Goal: Check status

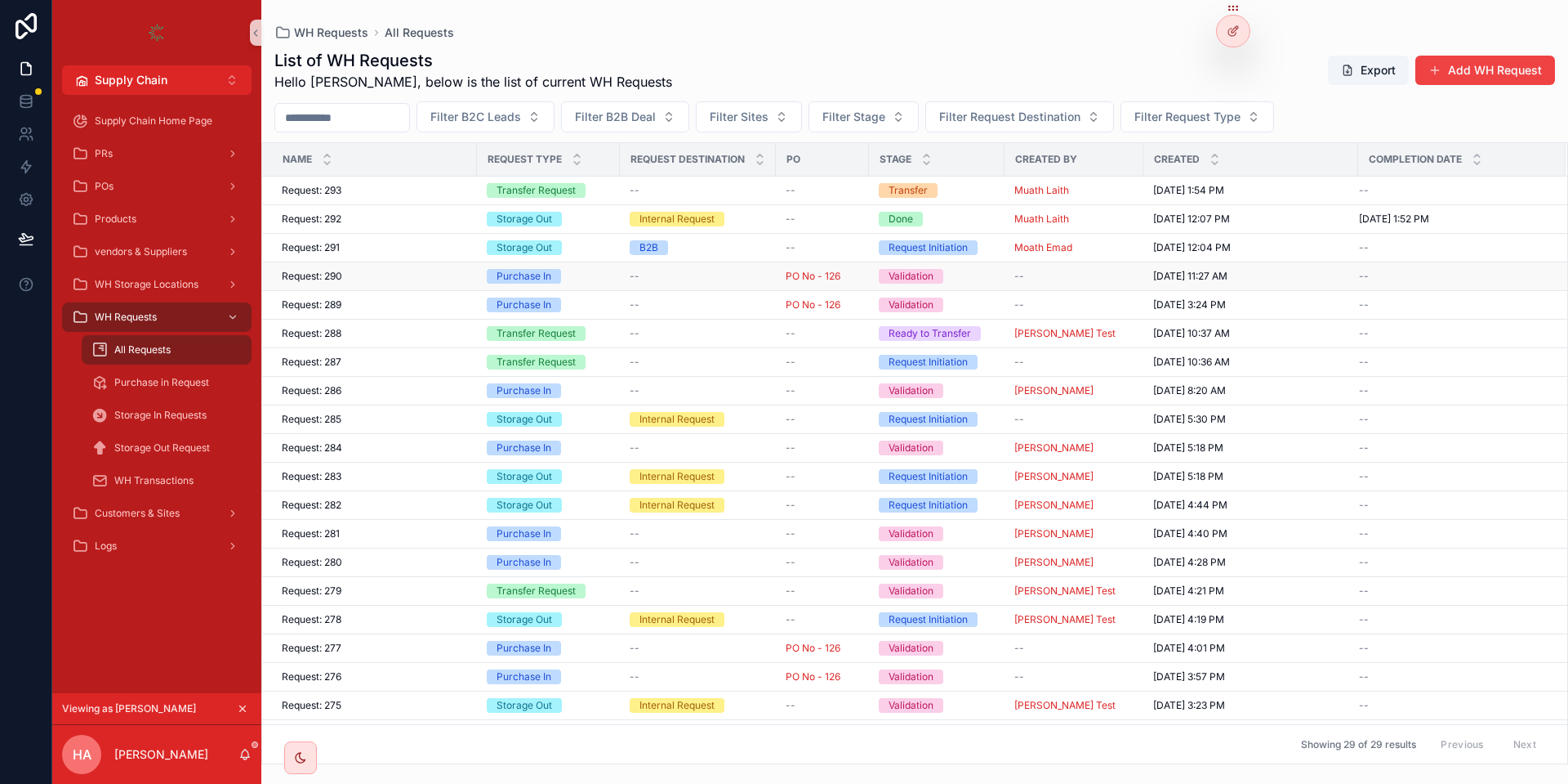
click at [394, 273] on div "Request: 290 Request: 290" at bounding box center [374, 276] width 185 height 13
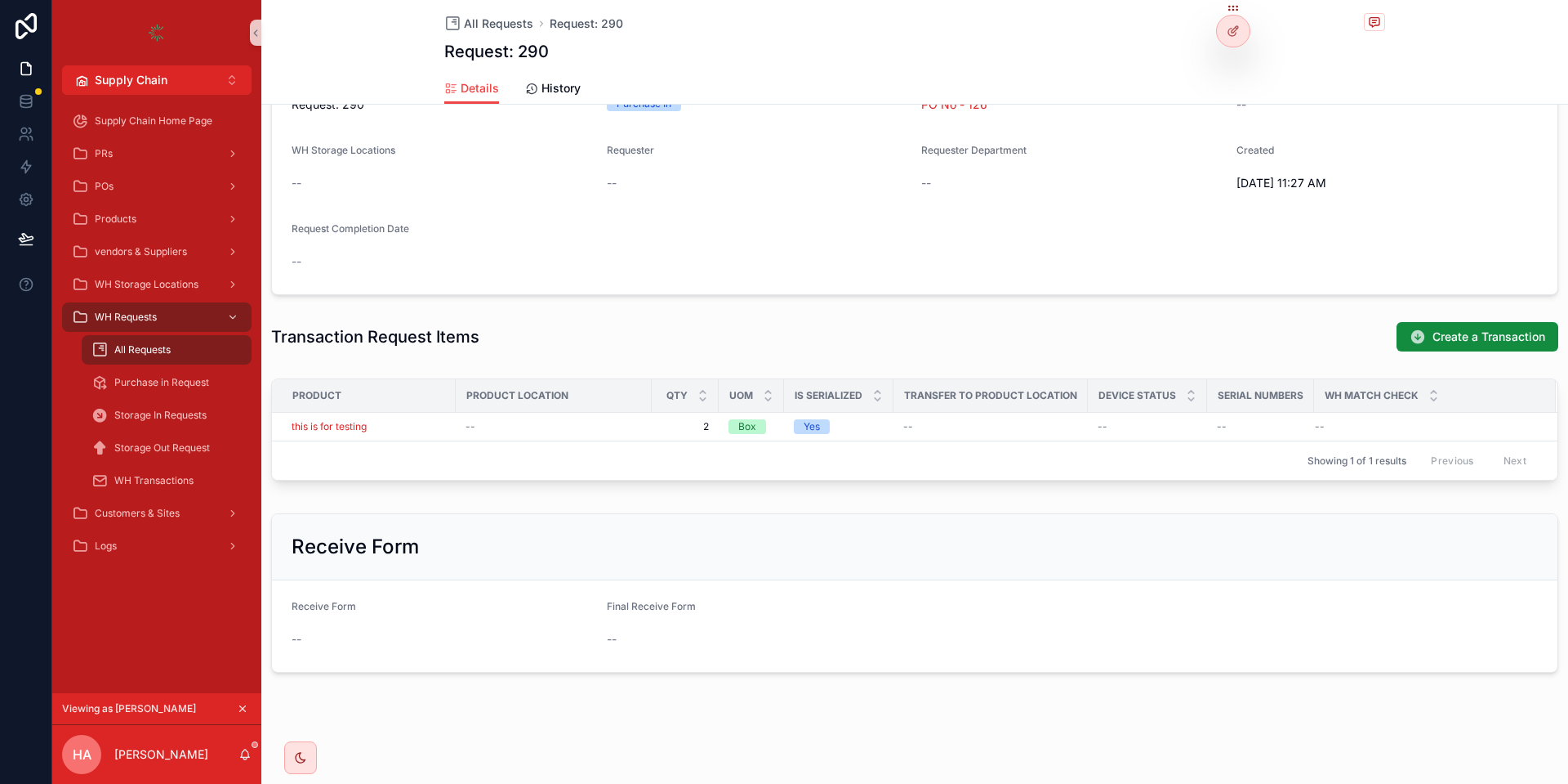
scroll to position [380, 0]
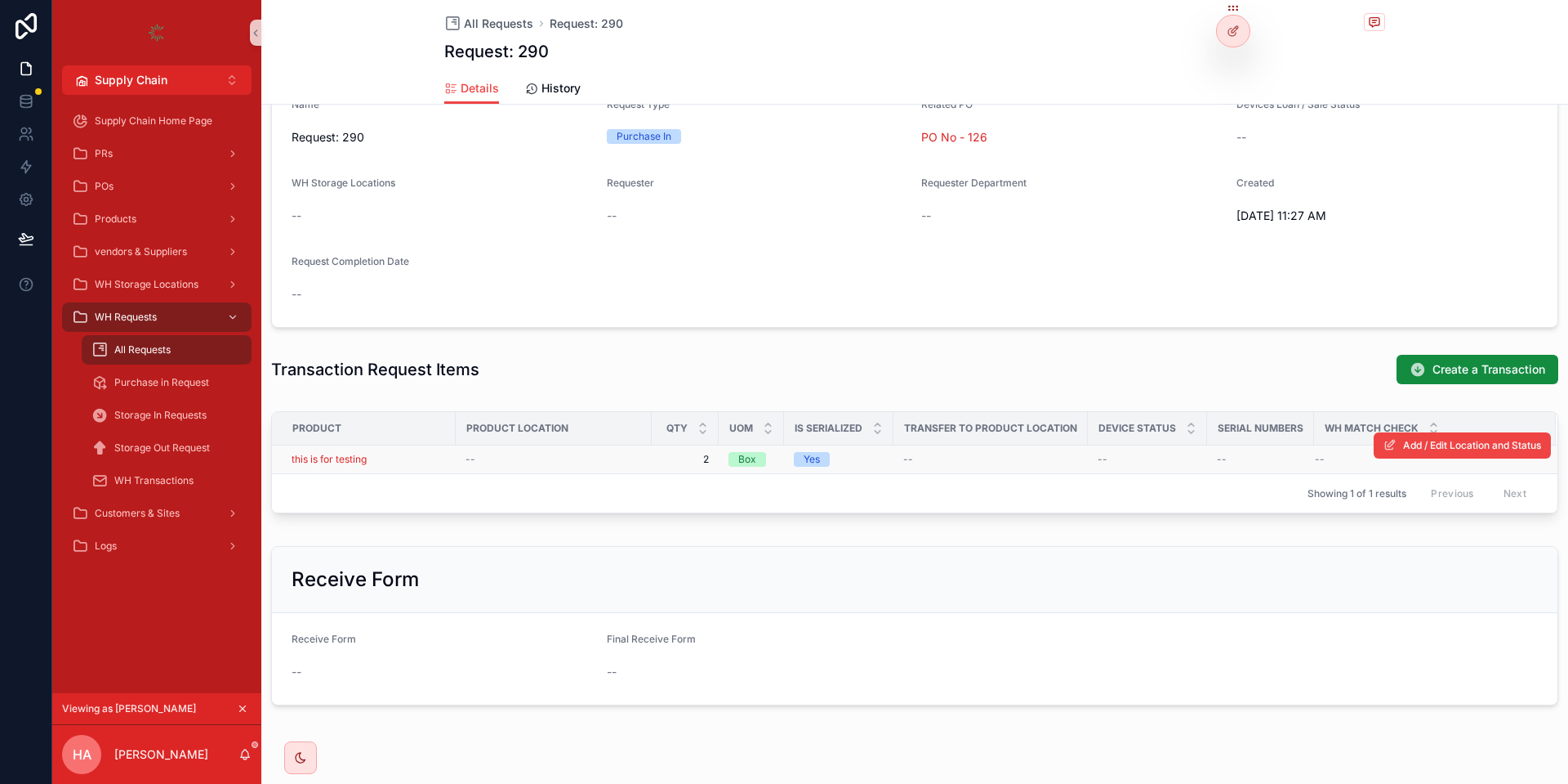
click at [690, 459] on span "2" at bounding box center [685, 459] width 47 height 13
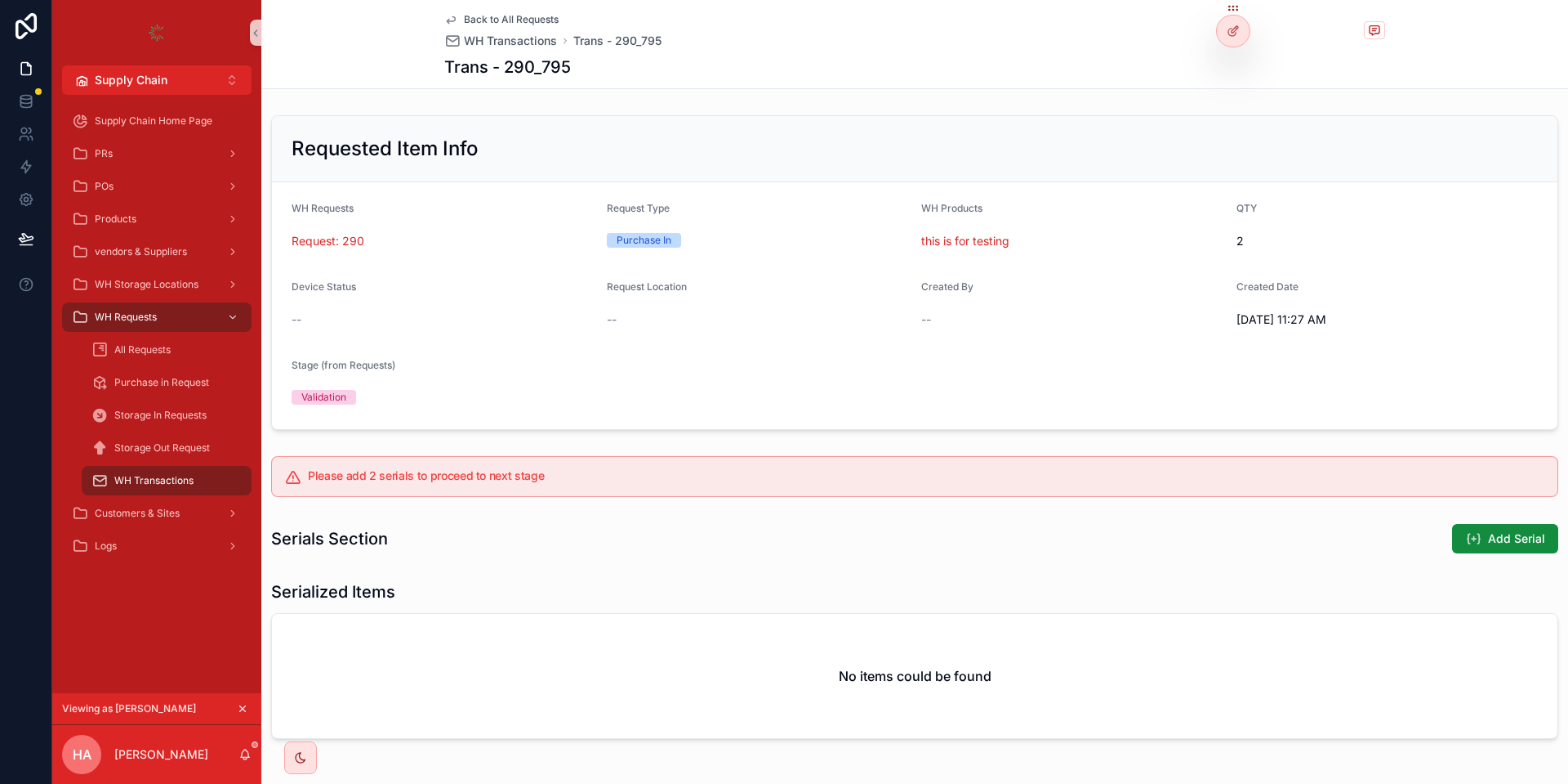
click at [619, 487] on div "Please add 2 serials to proceed to next stage" at bounding box center [915, 477] width 1287 height 41
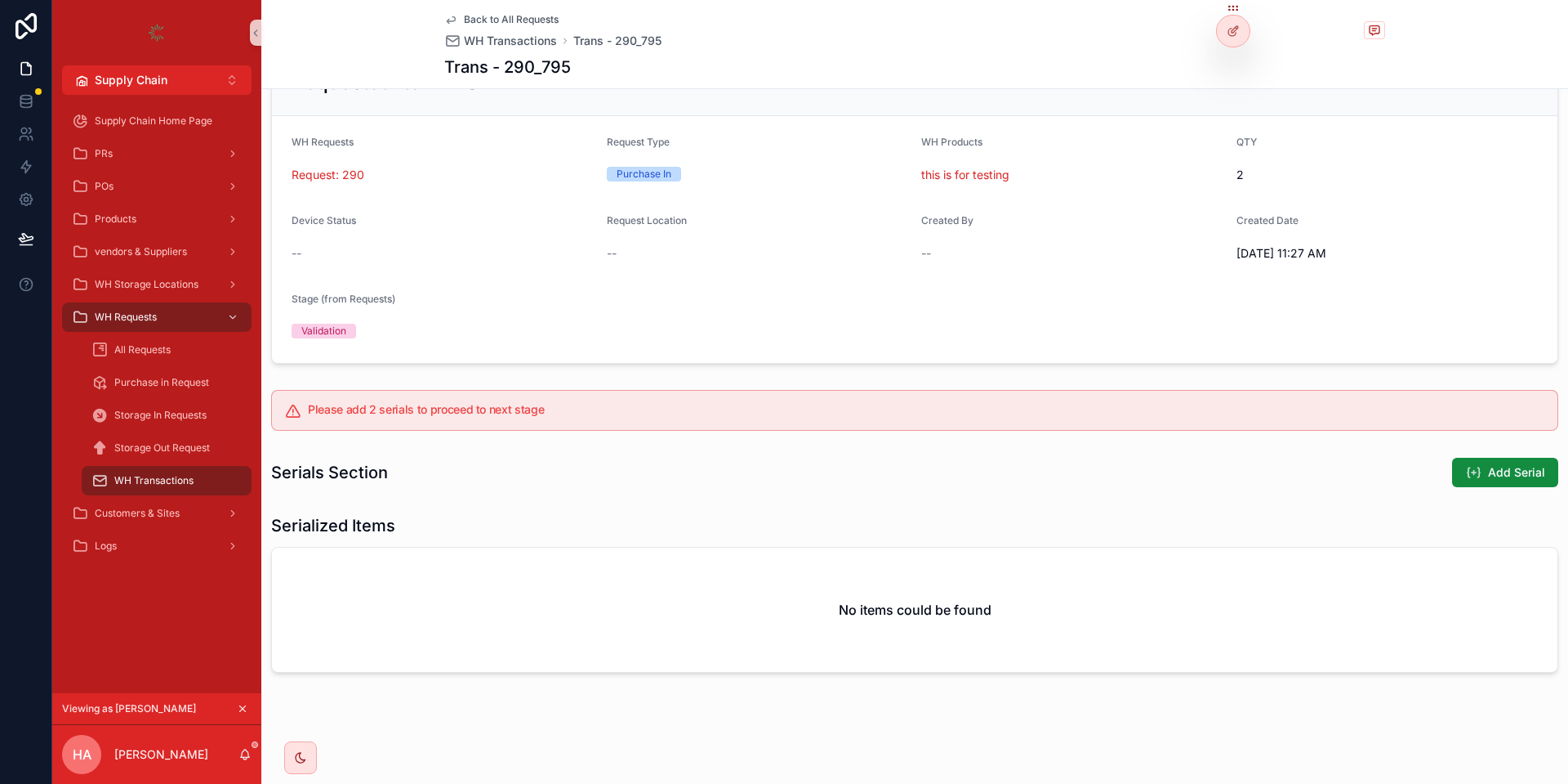
drag, startPoint x: 330, startPoint y: 407, endPoint x: 608, endPoint y: 409, distance: 278.0
click at [586, 411] on h5 "Please add 2 serials to proceed to next stage" at bounding box center [926, 409] width 1237 height 11
click at [635, 402] on div "Please add 2 serials to proceed to next stage" at bounding box center [915, 410] width 1287 height 41
